Goal: Book appointment/travel/reservation

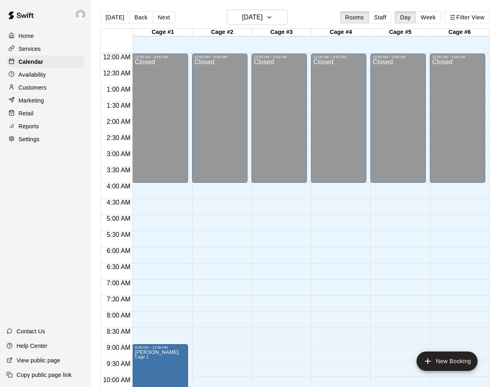
scroll to position [324, 0]
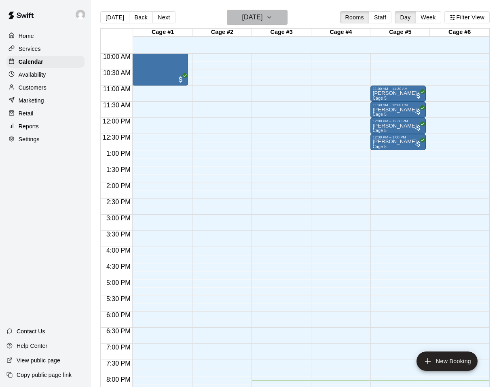
click at [272, 21] on icon "button" at bounding box center [269, 18] width 6 height 10
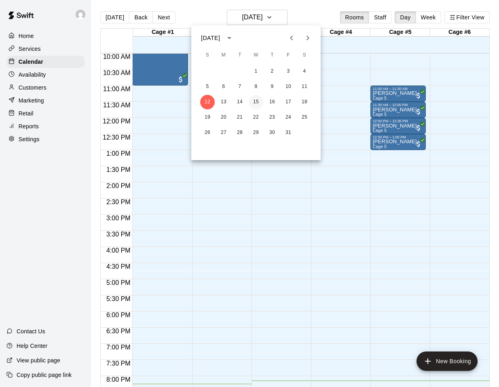
click at [257, 104] on button "15" at bounding box center [255, 102] width 15 height 15
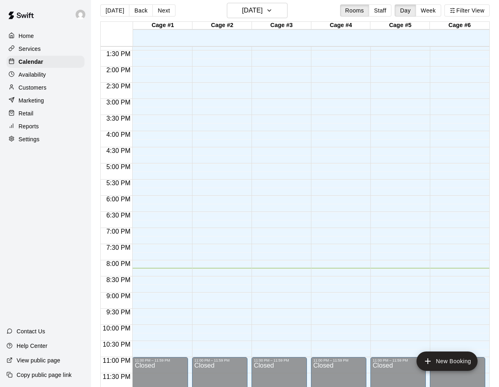
scroll to position [8, 0]
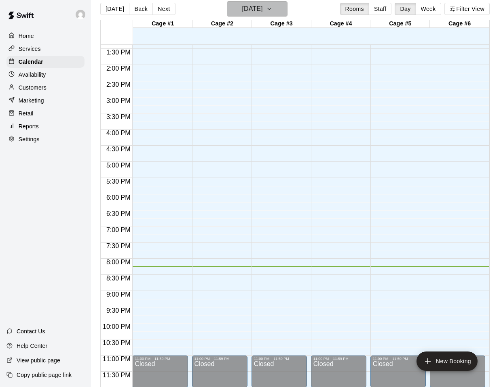
click at [262, 8] on h6 "[DATE]" at bounding box center [252, 8] width 21 height 11
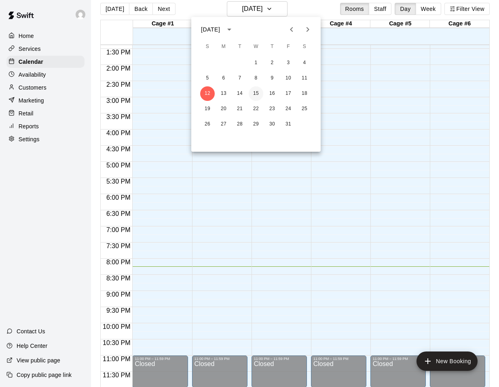
click at [257, 94] on button "15" at bounding box center [255, 93] width 15 height 15
